Goal: Information Seeking & Learning: Learn about a topic

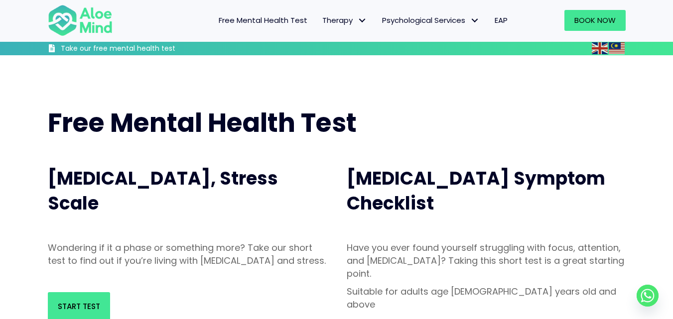
scroll to position [50, 0]
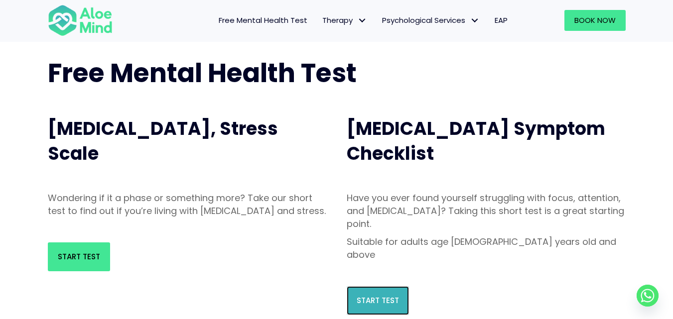
click at [386, 287] on link "Start Test" at bounding box center [378, 301] width 62 height 29
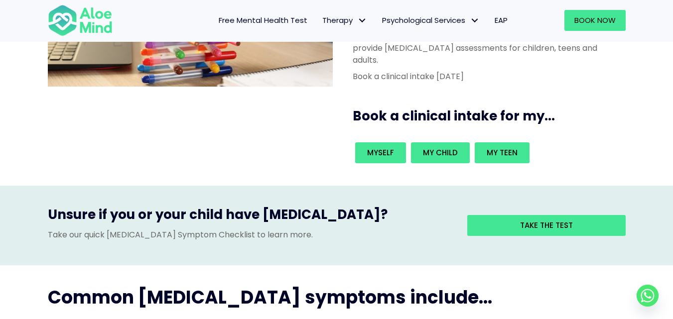
scroll to position [100, 0]
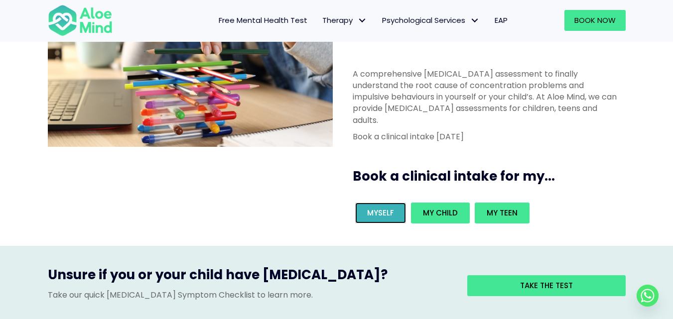
click at [380, 208] on span "Myself" at bounding box center [380, 213] width 27 height 10
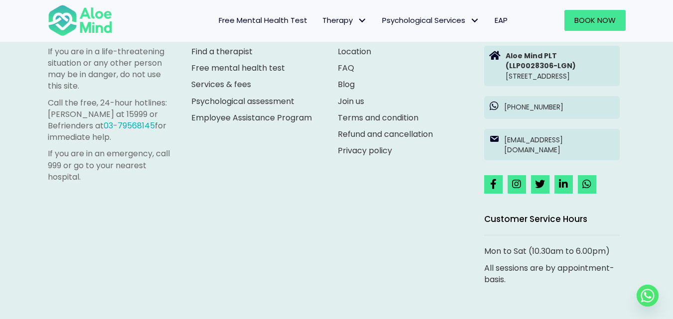
scroll to position [1496, 0]
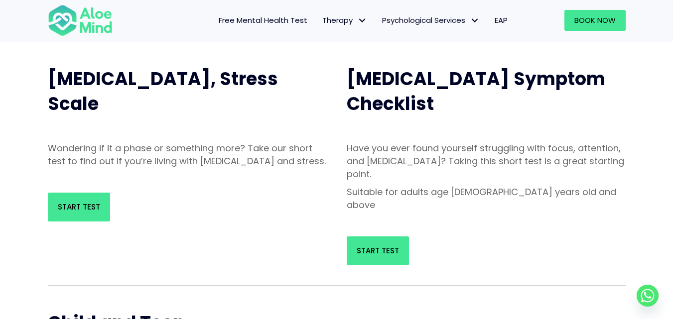
scroll to position [50, 0]
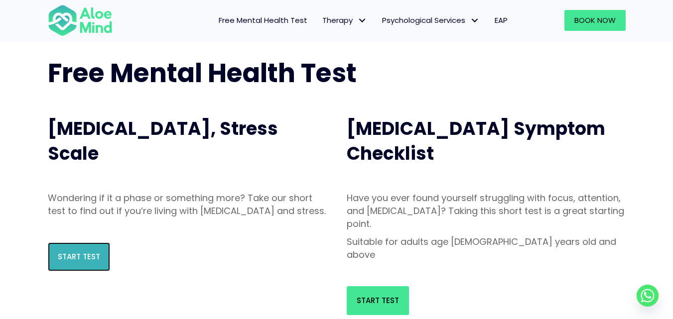
click at [73, 262] on span "Start Test" at bounding box center [79, 257] width 42 height 10
